Goal: Download file/media

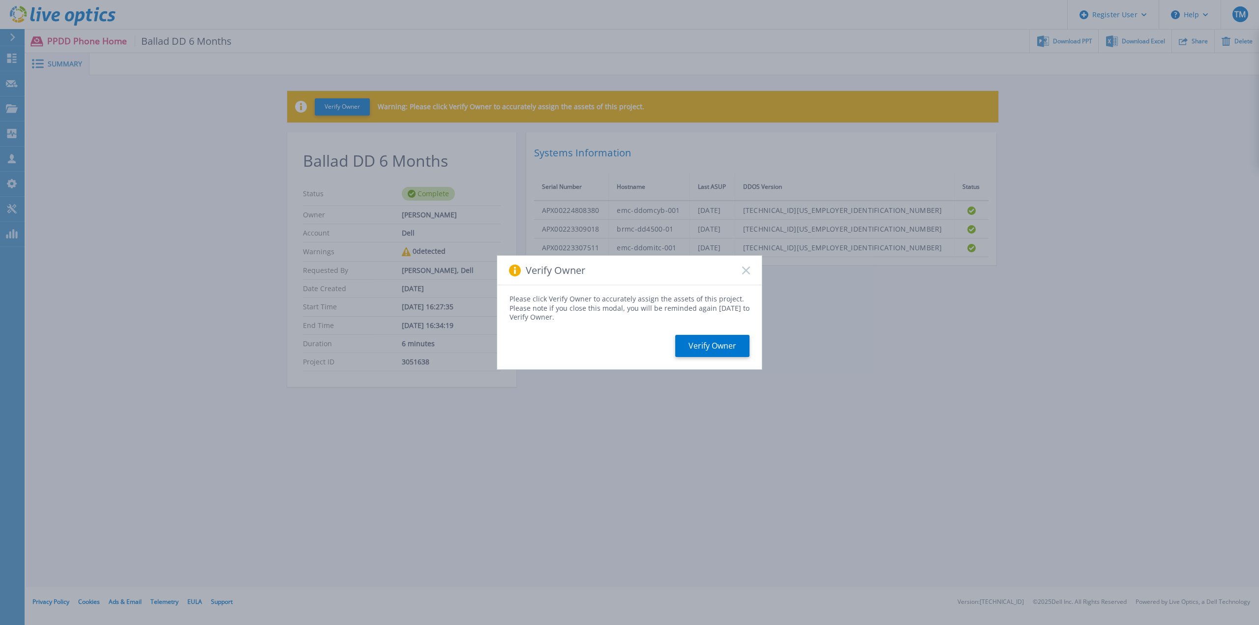
click at [749, 271] on icon at bounding box center [746, 270] width 8 height 8
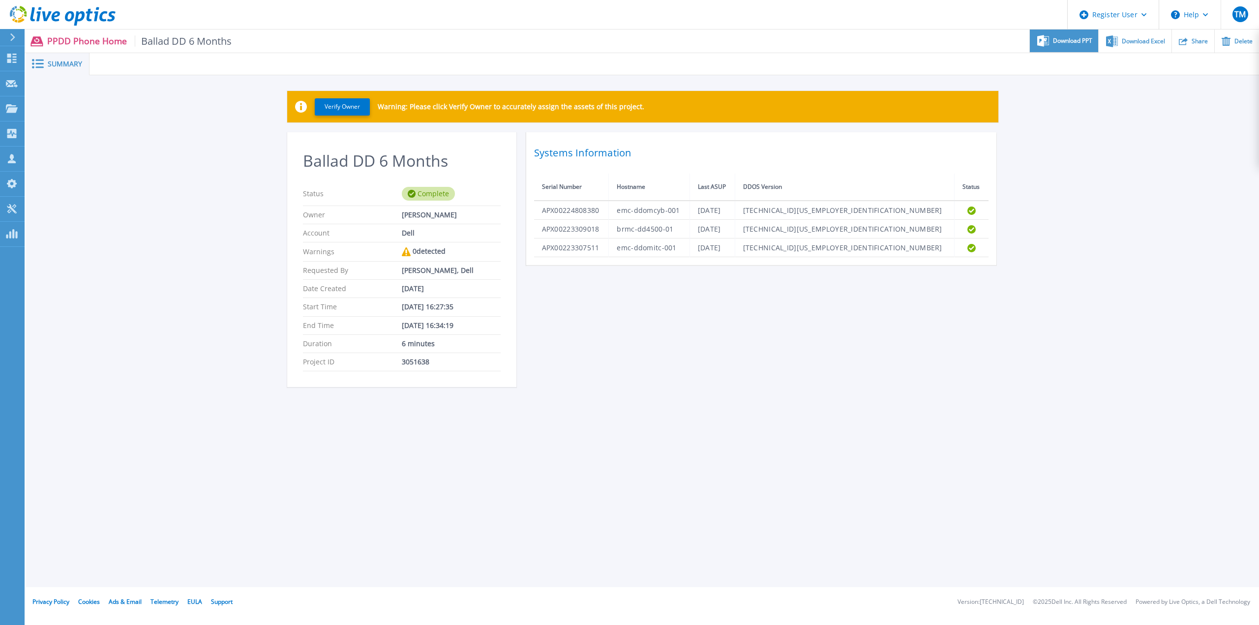
click at [1060, 44] on span "Download PPT" at bounding box center [1072, 41] width 39 height 6
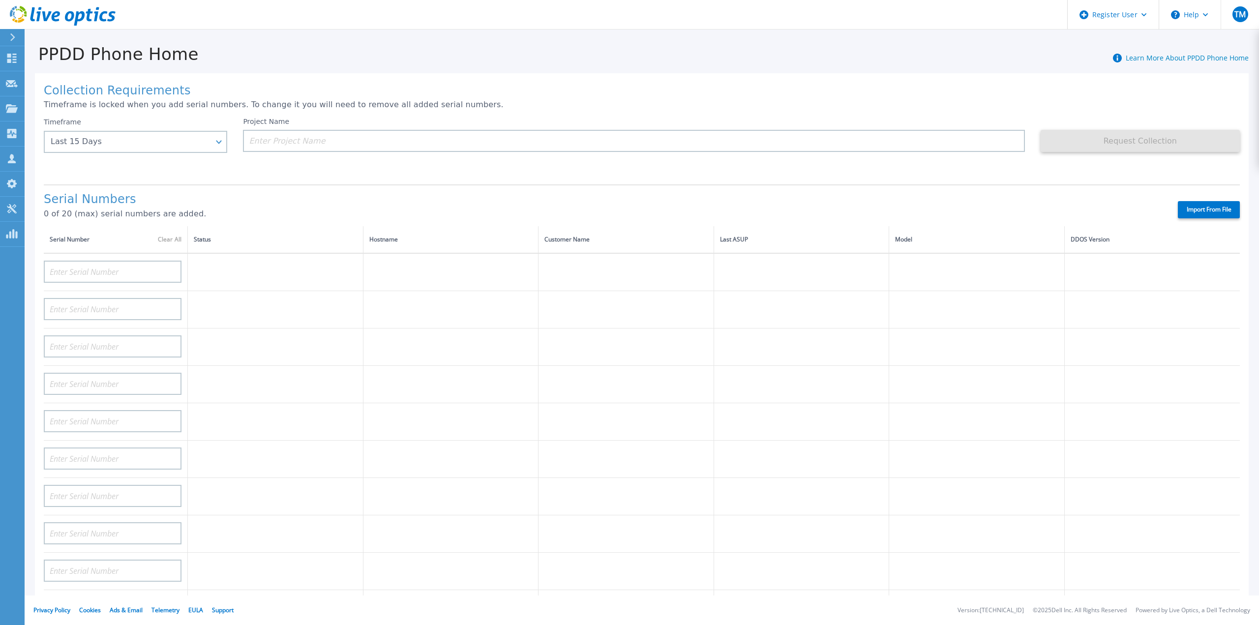
click at [8, 32] on button at bounding box center [12, 37] width 25 height 17
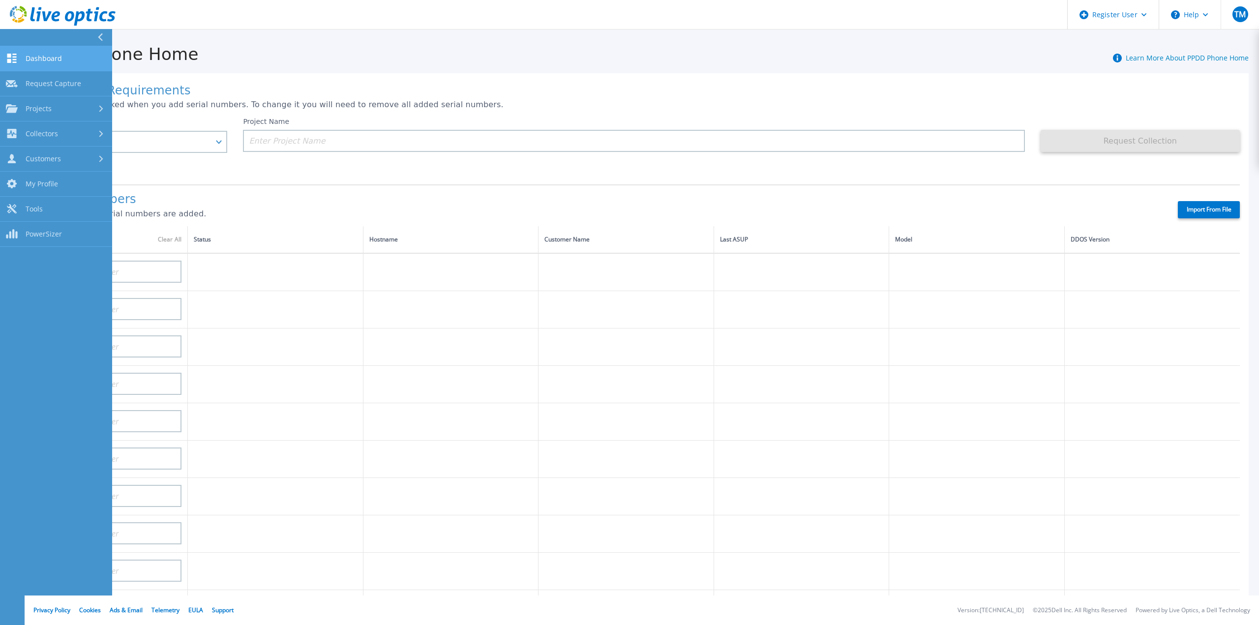
click at [28, 51] on link "Dashboard Dashboard" at bounding box center [56, 58] width 112 height 25
